Goal: Find specific page/section: Find specific page/section

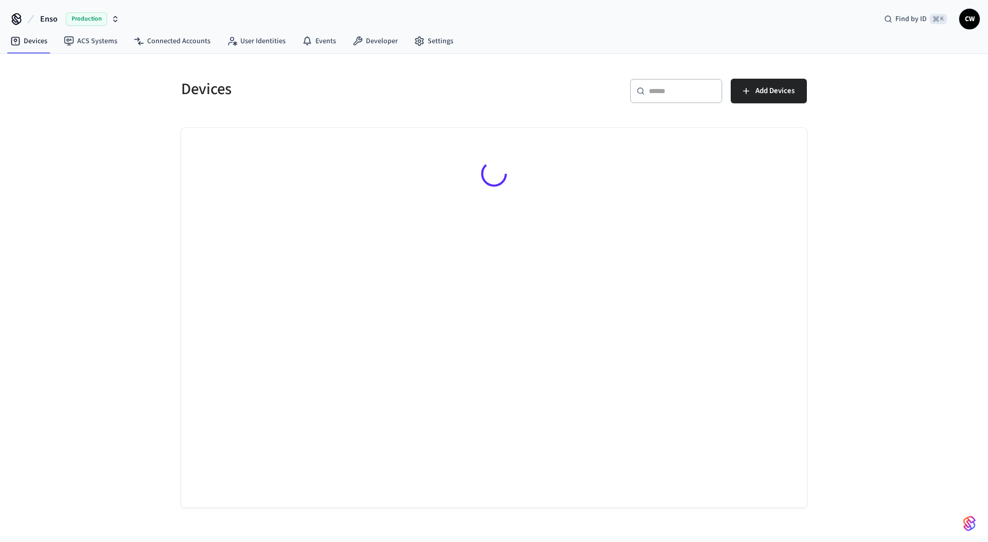
click at [95, 115] on div "Devices ​ ​ Add Devices" at bounding box center [494, 295] width 988 height 483
click at [64, 100] on div "Devices ​ ​ Add Devices" at bounding box center [494, 295] width 988 height 483
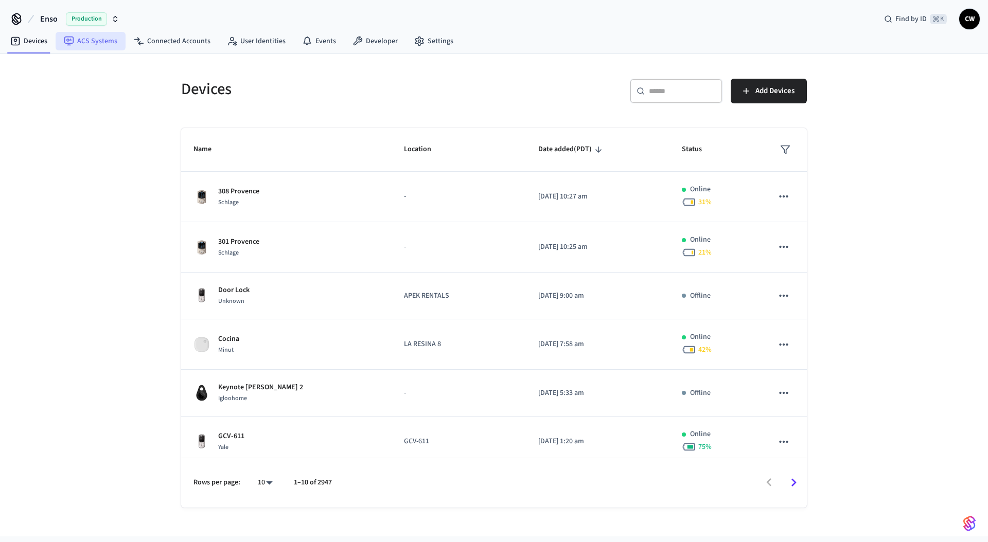
click at [96, 40] on link "ACS Systems" at bounding box center [91, 41] width 70 height 19
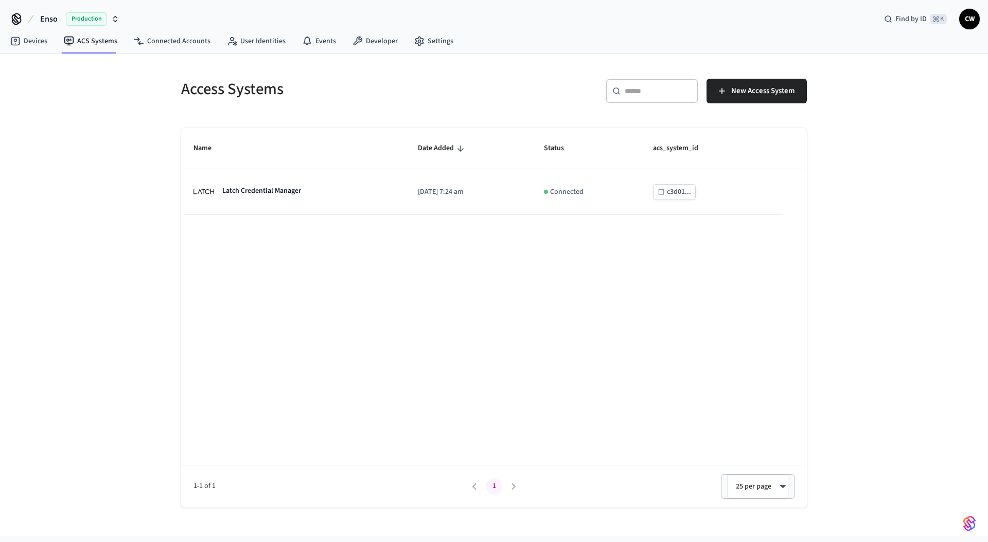
click at [50, 23] on span "Enso" at bounding box center [48, 19] width 17 height 12
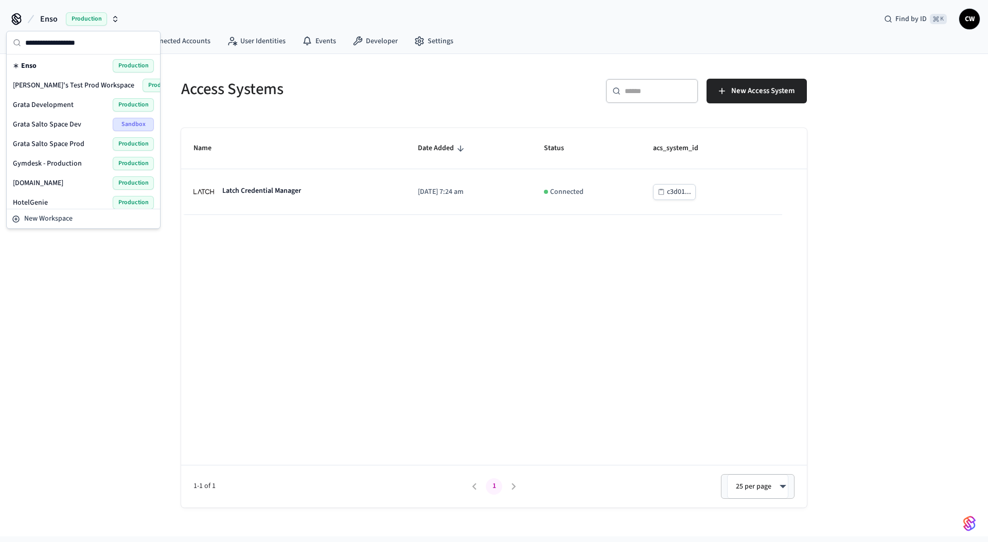
scroll to position [272, 0]
click at [53, 106] on span "Lab Accounts" at bounding box center [33, 107] width 41 height 10
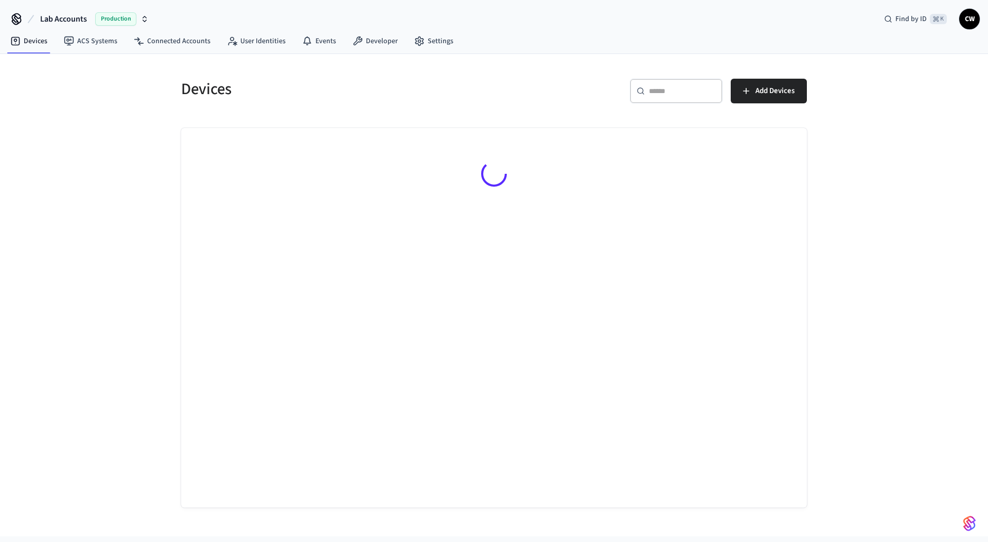
click at [142, 171] on div "Devices ​ ​ Add Devices" at bounding box center [494, 295] width 988 height 483
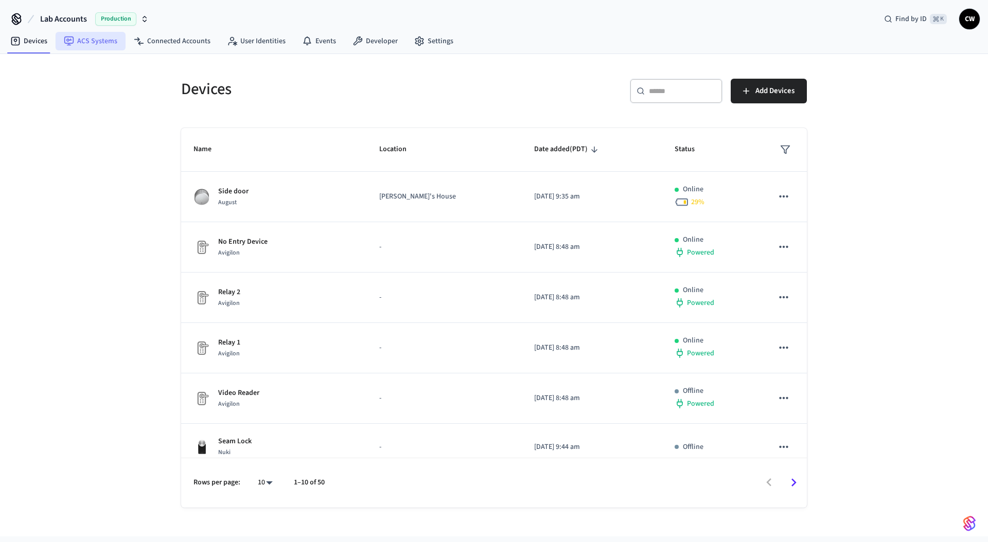
click at [86, 46] on link "ACS Systems" at bounding box center [91, 41] width 70 height 19
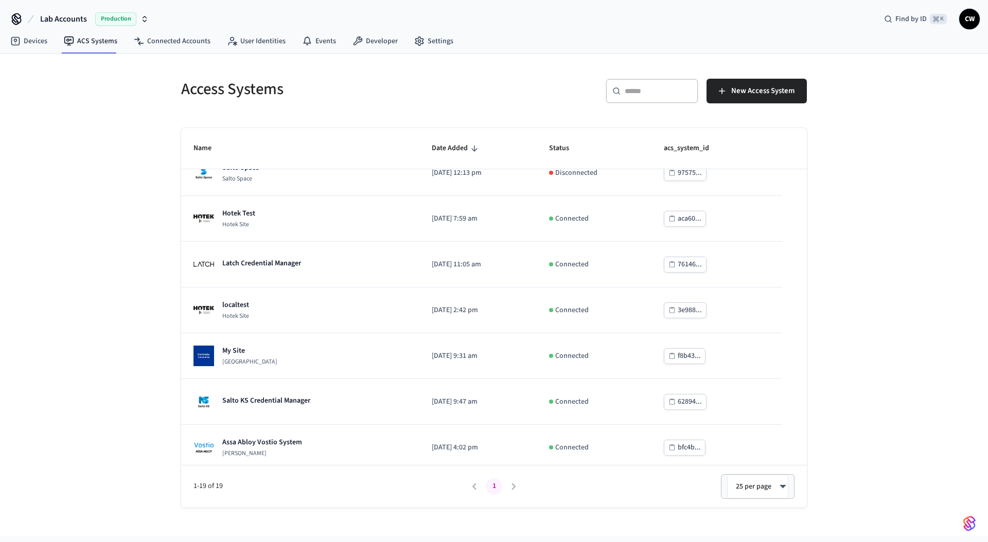
scroll to position [574, 0]
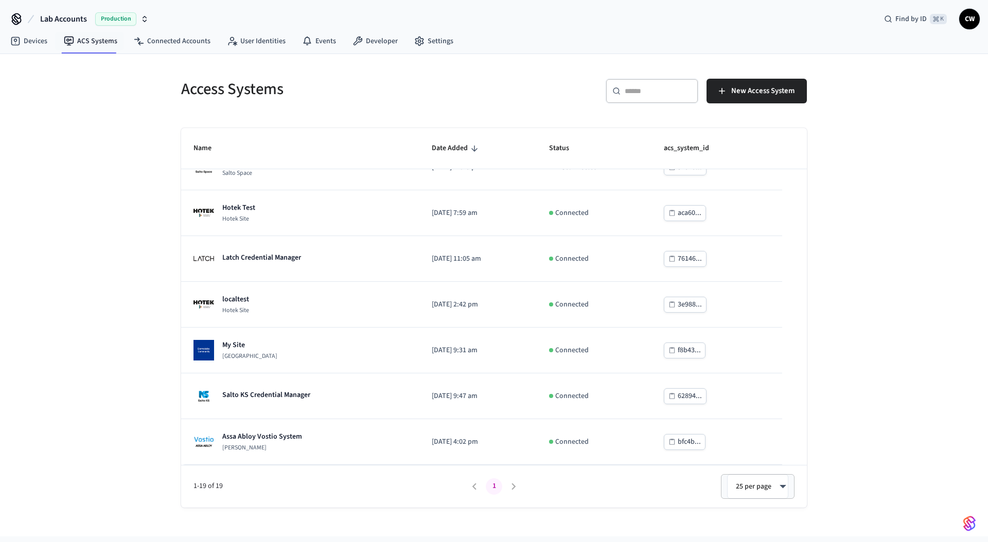
click at [51, 15] on span "Lab Accounts" at bounding box center [63, 19] width 47 height 12
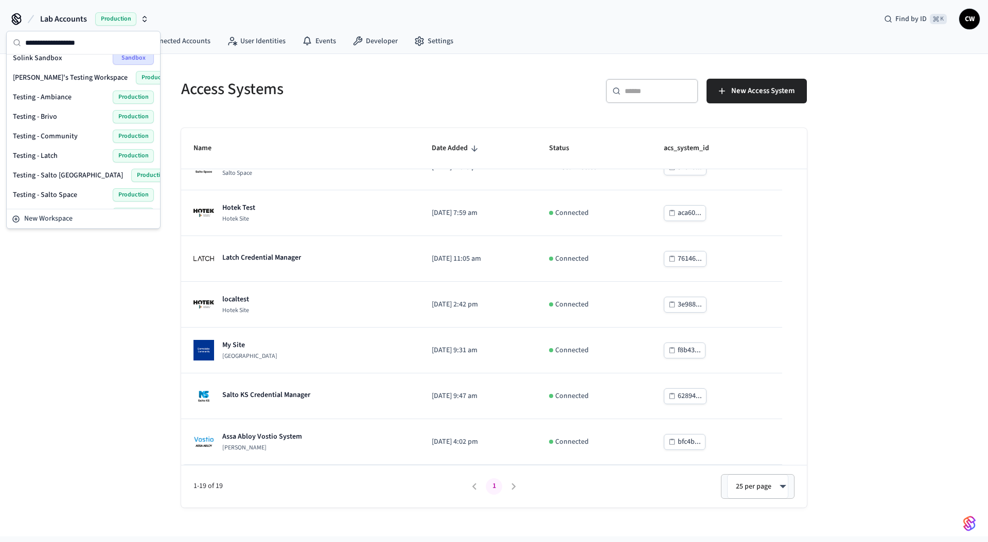
scroll to position [452, 0]
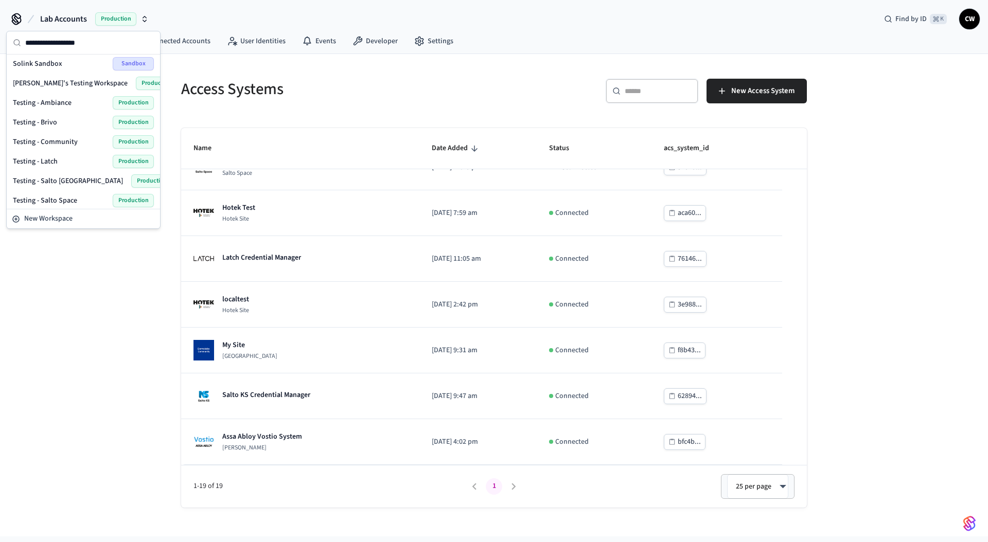
click at [53, 118] on span "Testing - Brivo" at bounding box center [35, 122] width 44 height 10
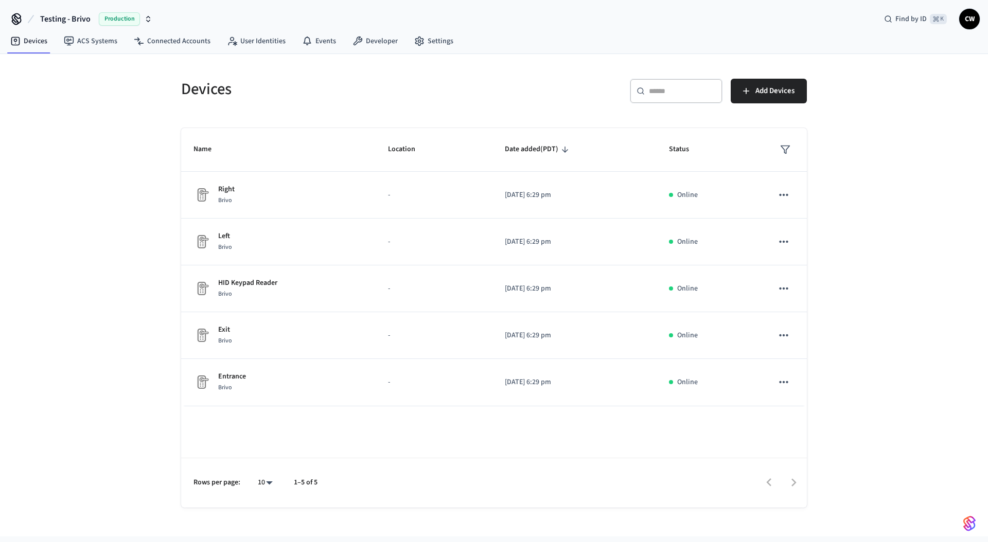
click at [113, 137] on div "Devices ​ ​ Add Devices Name Location Date added (PDT) Status Right Brivo - [DA…" at bounding box center [494, 295] width 988 height 483
click at [86, 42] on link "ACS Systems" at bounding box center [91, 41] width 70 height 19
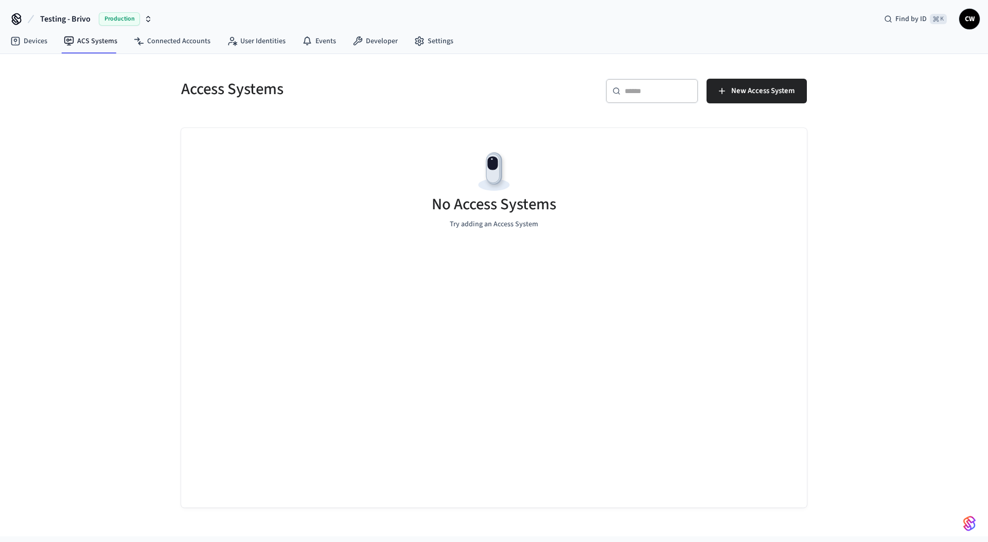
click at [94, 119] on div "Access Systems ​ ​ New Access System No Access Systems Try adding an Access Sys…" at bounding box center [494, 295] width 988 height 483
click at [142, 45] on link "Connected Accounts" at bounding box center [172, 41] width 93 height 19
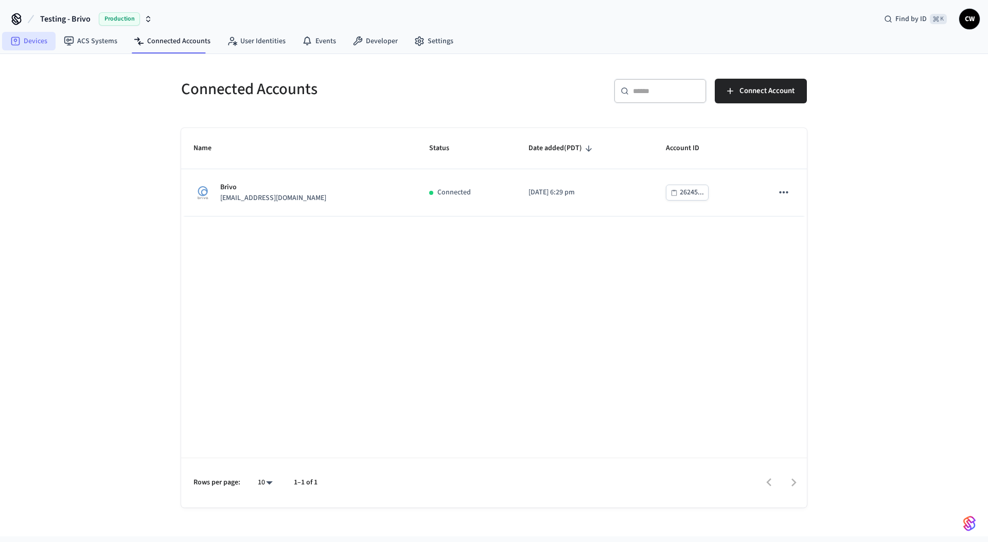
click at [38, 42] on link "Devices" at bounding box center [28, 41] width 53 height 19
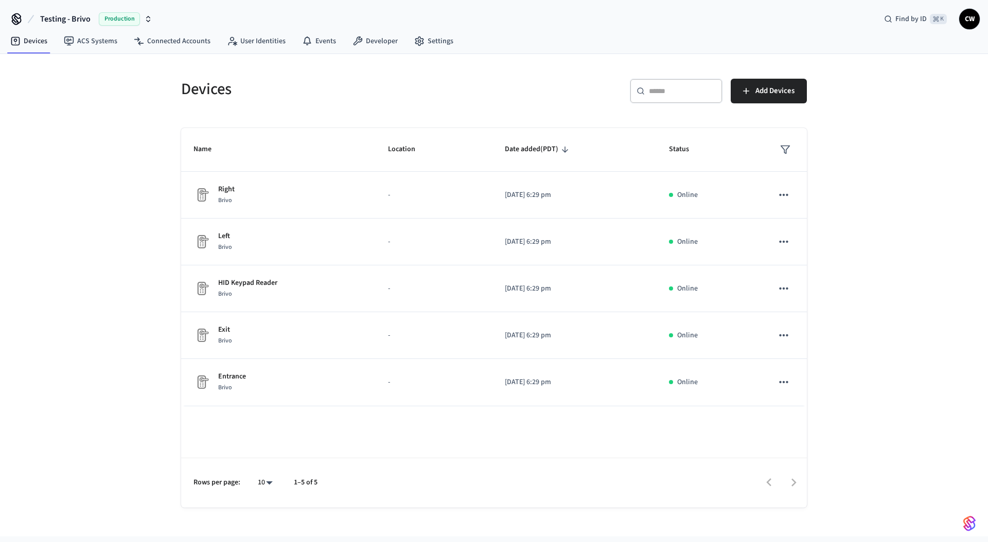
click at [111, 122] on div "Devices ​ ​ Add Devices Name Location Date added (PDT) Status Right Brivo - [DA…" at bounding box center [494, 295] width 988 height 483
click at [445, 87] on h5 "Devices" at bounding box center [334, 89] width 307 height 21
click at [99, 44] on link "ACS Systems" at bounding box center [91, 41] width 70 height 19
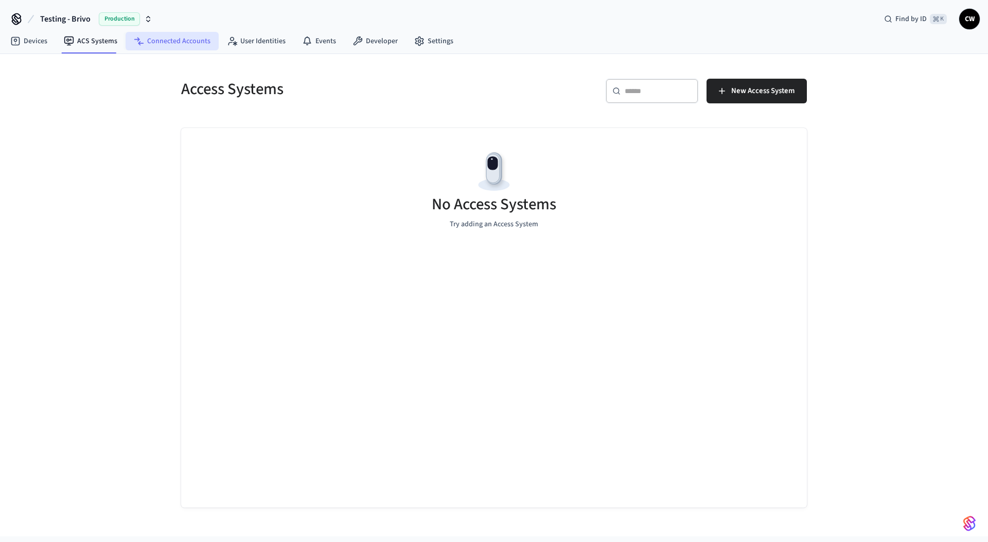
click at [165, 44] on link "Connected Accounts" at bounding box center [172, 41] width 93 height 19
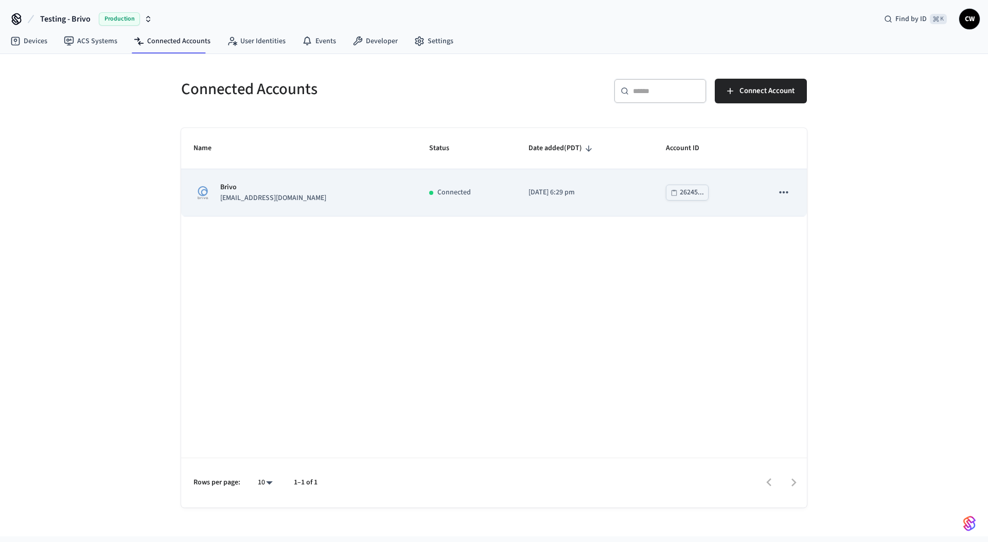
click at [287, 200] on p "[EMAIL_ADDRESS][DOMAIN_NAME]" at bounding box center [273, 198] width 106 height 11
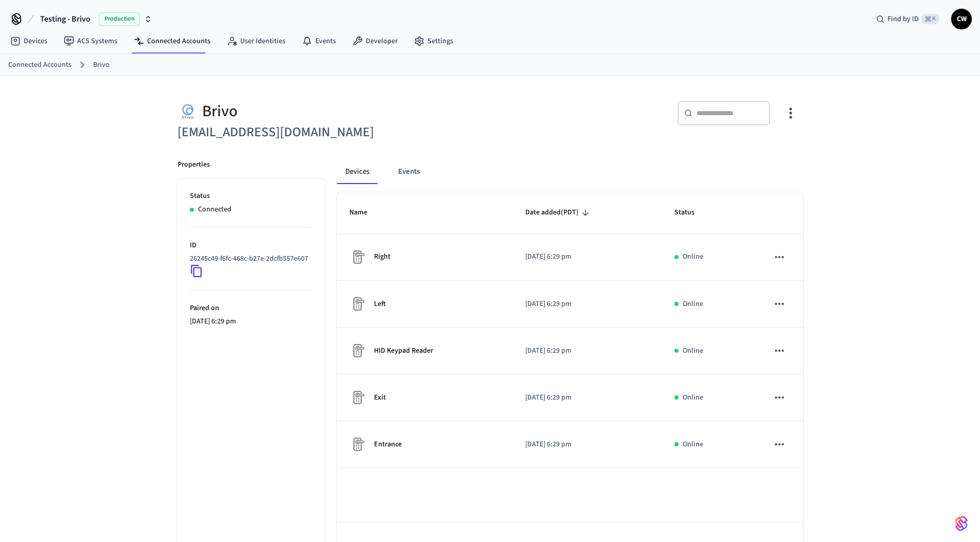
click at [569, 119] on div "​ ​" at bounding box center [649, 117] width 307 height 33
click at [411, 174] on button "Events" at bounding box center [409, 171] width 38 height 25
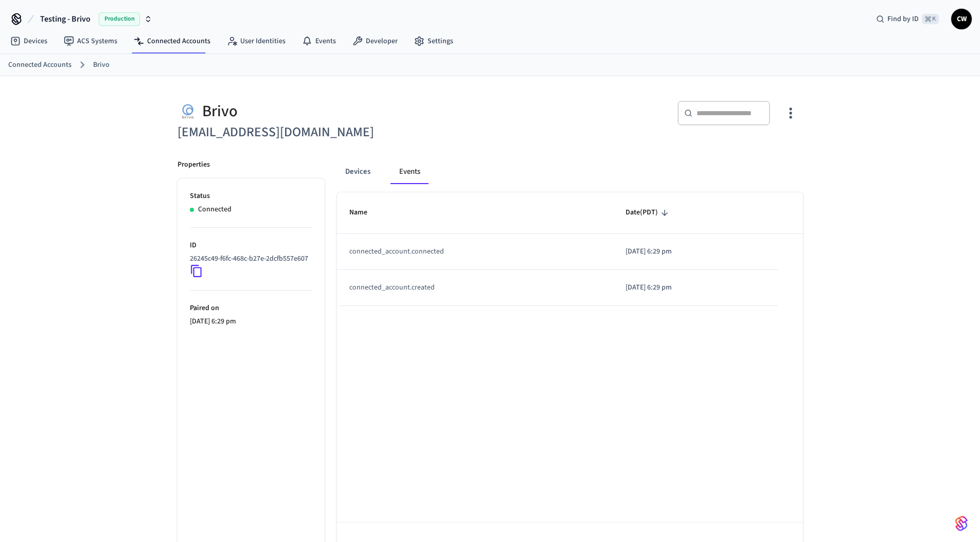
click at [325, 163] on div "Devices Events Name Date (PDT) connected_account.connected [DATE] 6:29 pm conne…" at bounding box center [564, 359] width 478 height 425
click at [359, 169] on button "Devices" at bounding box center [358, 171] width 42 height 25
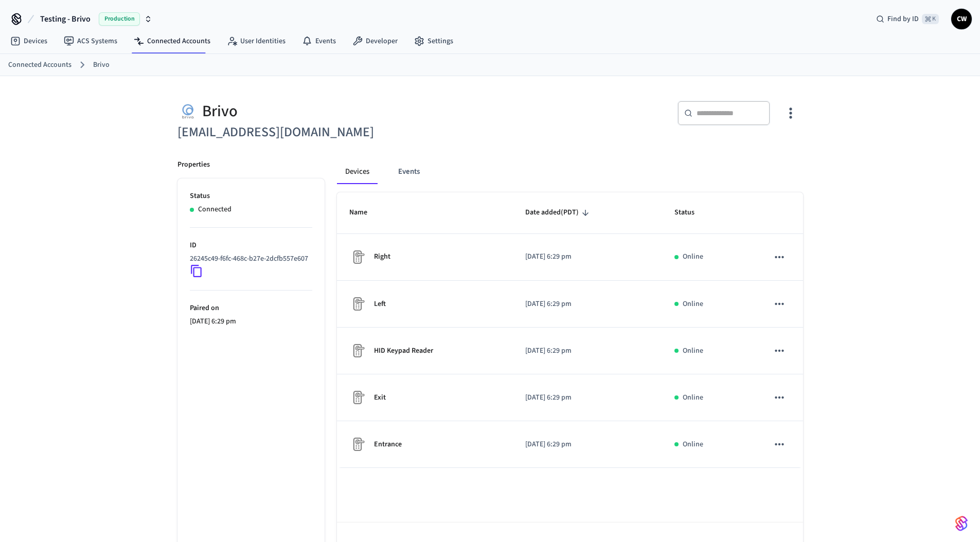
click at [130, 135] on div "Brivo [EMAIL_ADDRESS][DOMAIN_NAME] ​ ​ Properties Status Connected ID 26245c49-…" at bounding box center [490, 324] width 980 height 496
click at [30, 35] on link "Devices" at bounding box center [28, 41] width 53 height 19
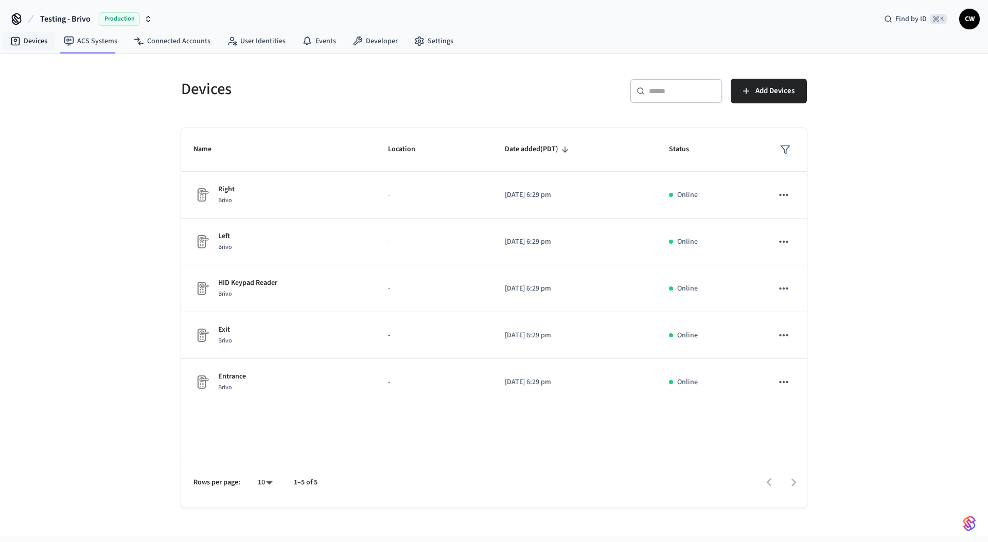
click at [55, 113] on div "Devices ​ ​ Add Devices Name Location Date added (PDT) Status Right Brivo - [DA…" at bounding box center [494, 295] width 988 height 483
click at [159, 228] on div "Devices ​ ​ Add Devices Name Location Date added (PDT) Status Right Brivo - [DA…" at bounding box center [494, 295] width 988 height 483
click at [82, 231] on div "Devices ​ ​ Add Devices Name Location Date added (PDT) Status Right Brivo - [DA…" at bounding box center [494, 295] width 988 height 483
click at [200, 102] on div "Devices" at bounding box center [328, 88] width 319 height 45
